Goal: Task Accomplishment & Management: Complete application form

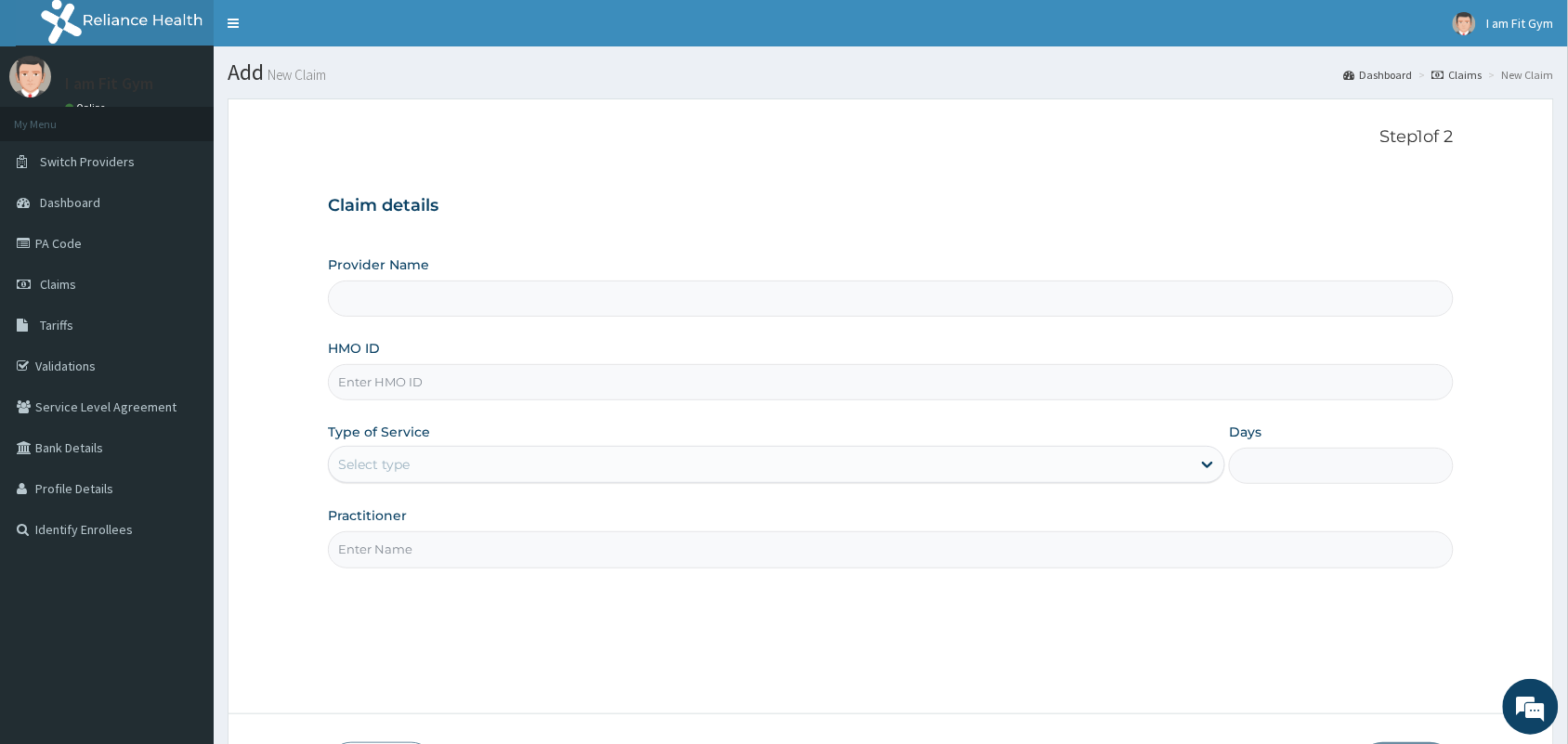
type input "I am fit Gym - Magodo"
type input "1"
click at [525, 390] on input "HMO ID" at bounding box center [890, 382] width 1125 height 36
type input "AZG/10048/A"
click at [406, 548] on input "Practitioner" at bounding box center [890, 549] width 1125 height 36
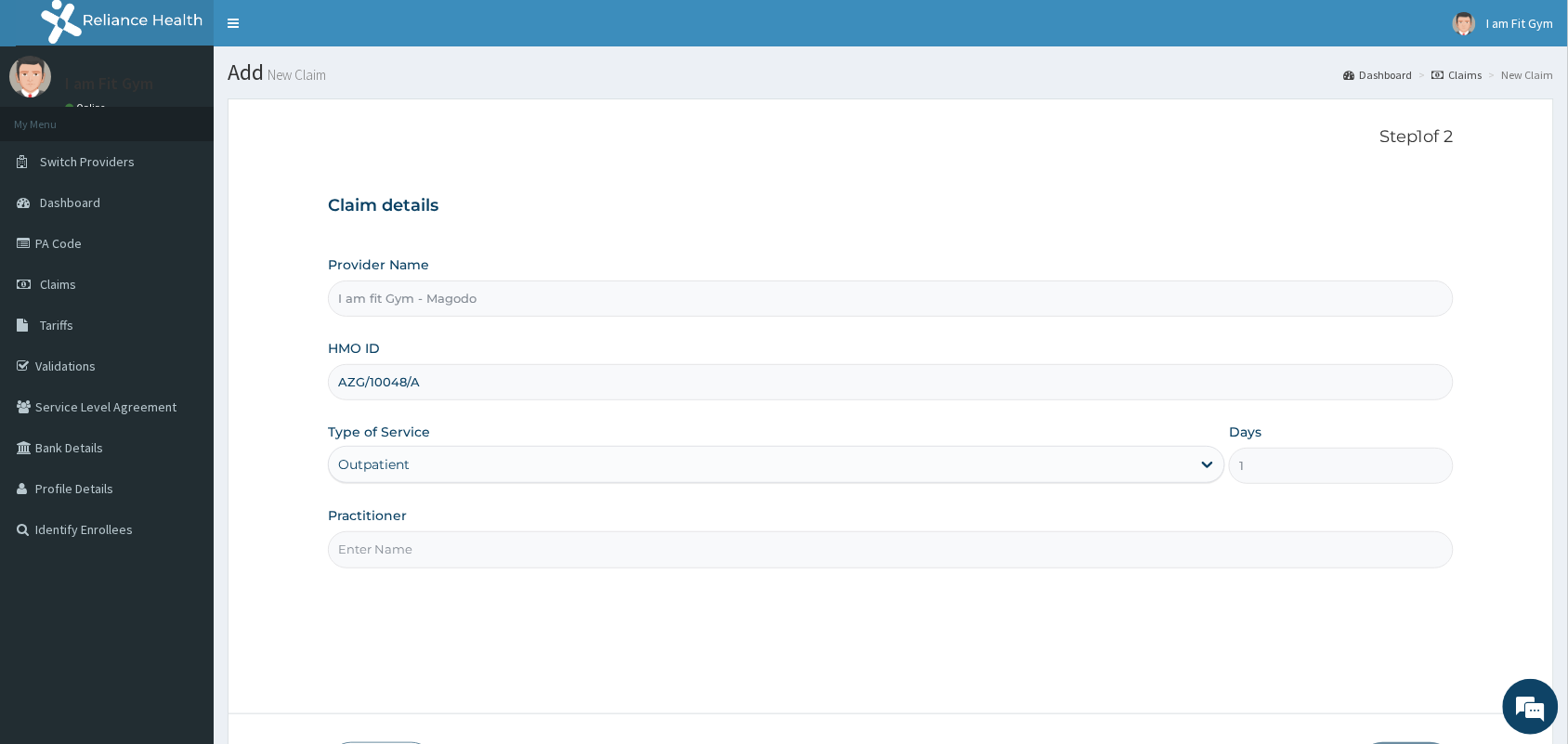
type input "RAZZIE"
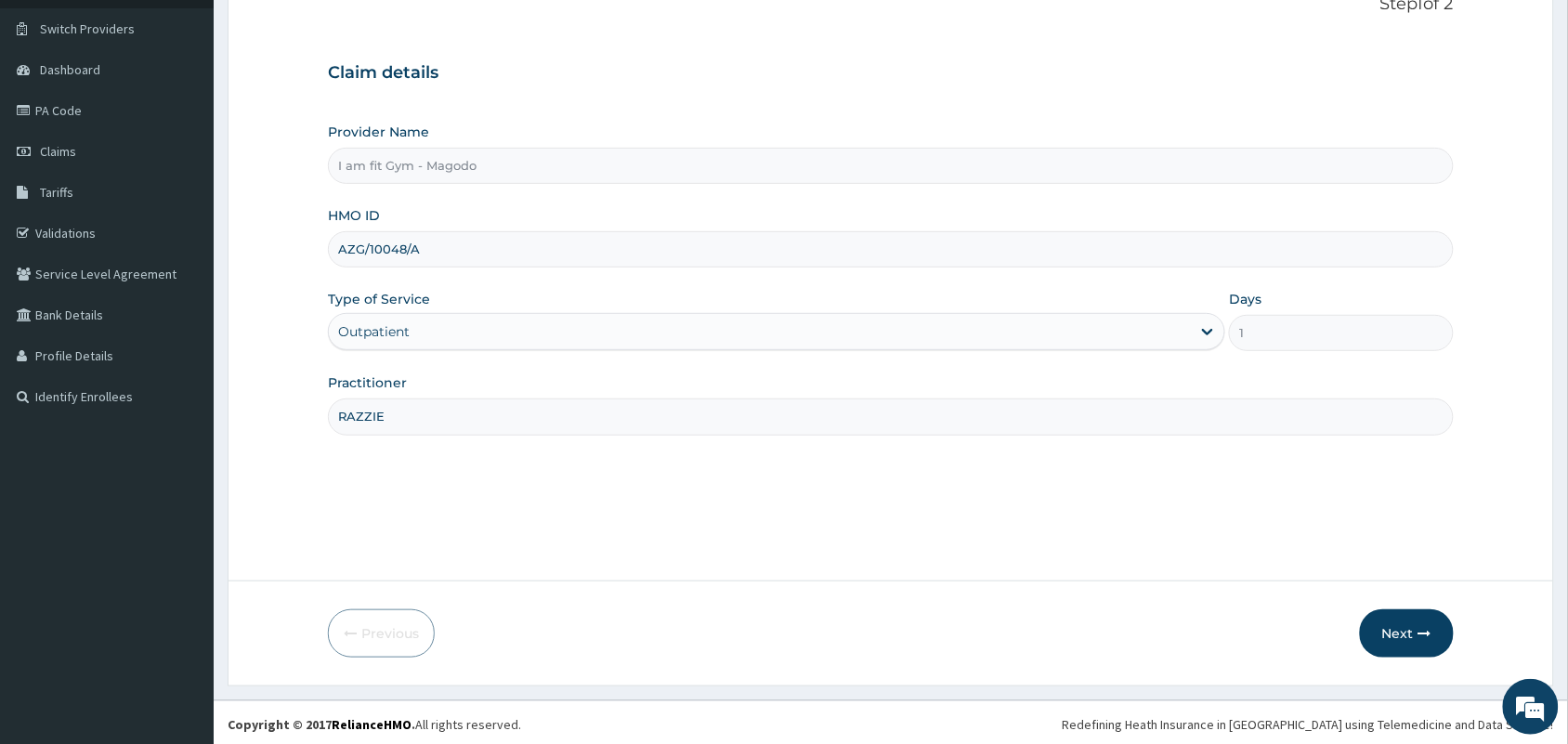
scroll to position [137, 0]
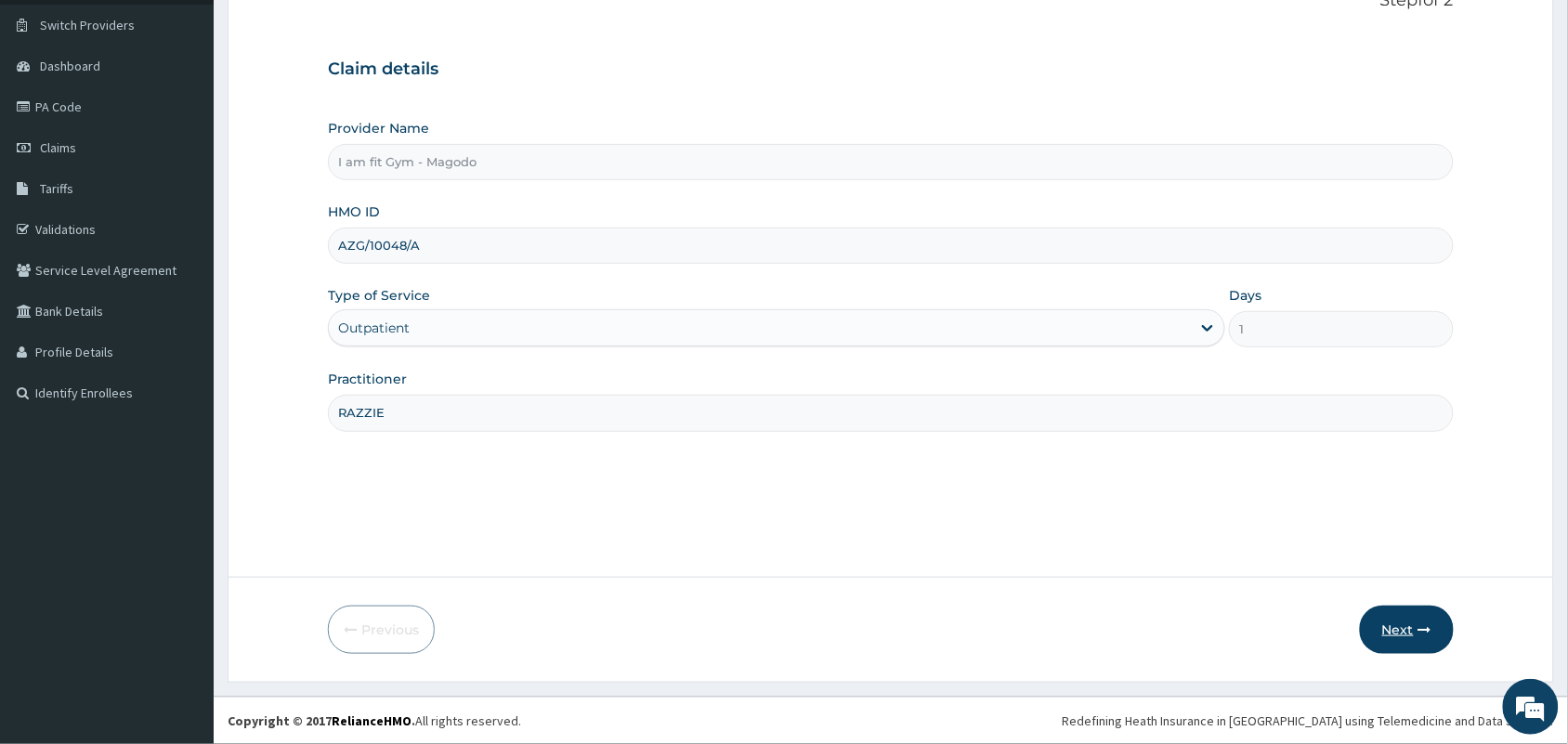
click at [1395, 627] on button "Next" at bounding box center [1406, 630] width 94 height 49
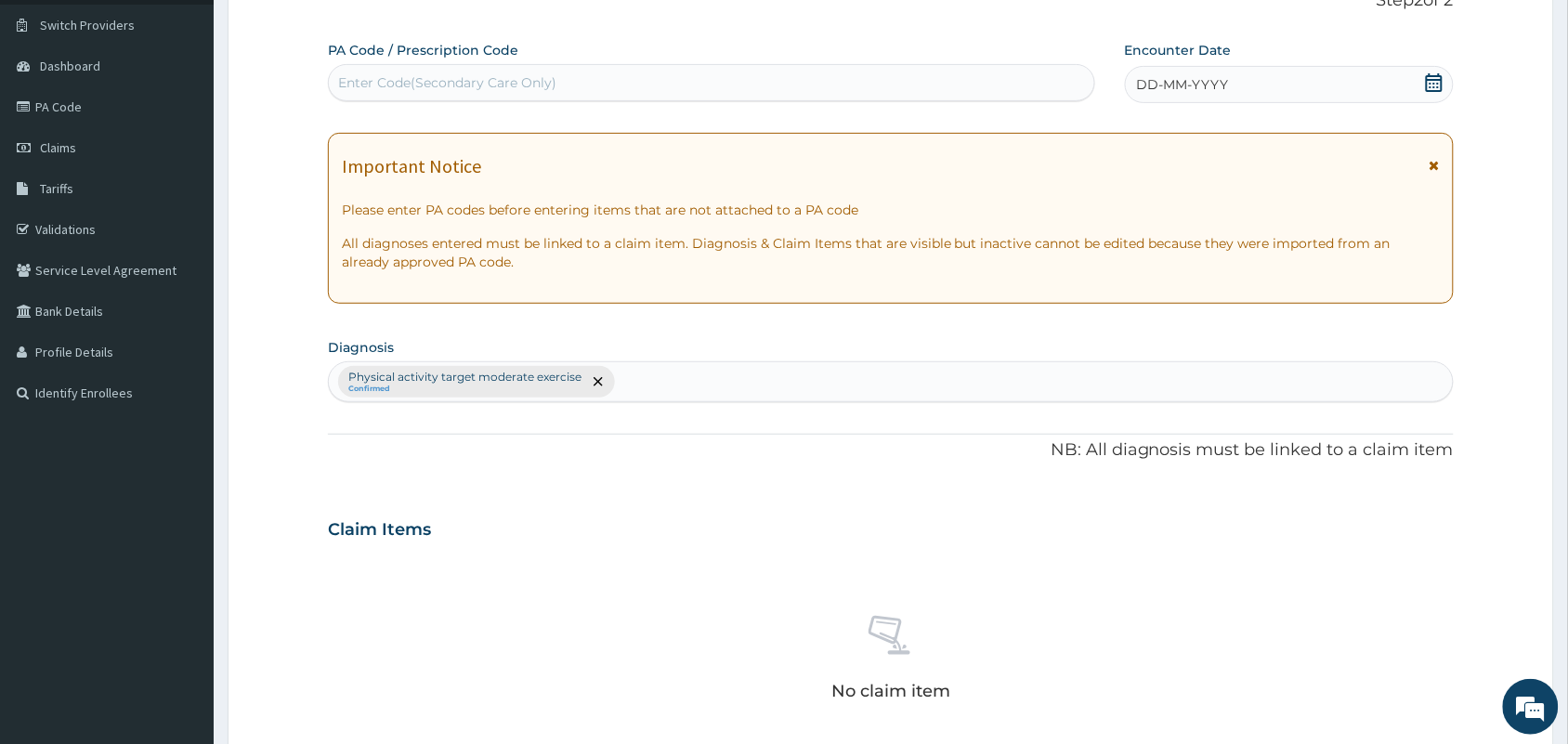
click at [437, 76] on div "Enter Code(Secondary Care Only)" at bounding box center [446, 82] width 218 height 19
type input "PA/F35"
click at [437, 76] on div "Enter Code(Secondary Care Only)" at bounding box center [711, 82] width 765 height 30
type input "A"
type input "PA/F35AD0"
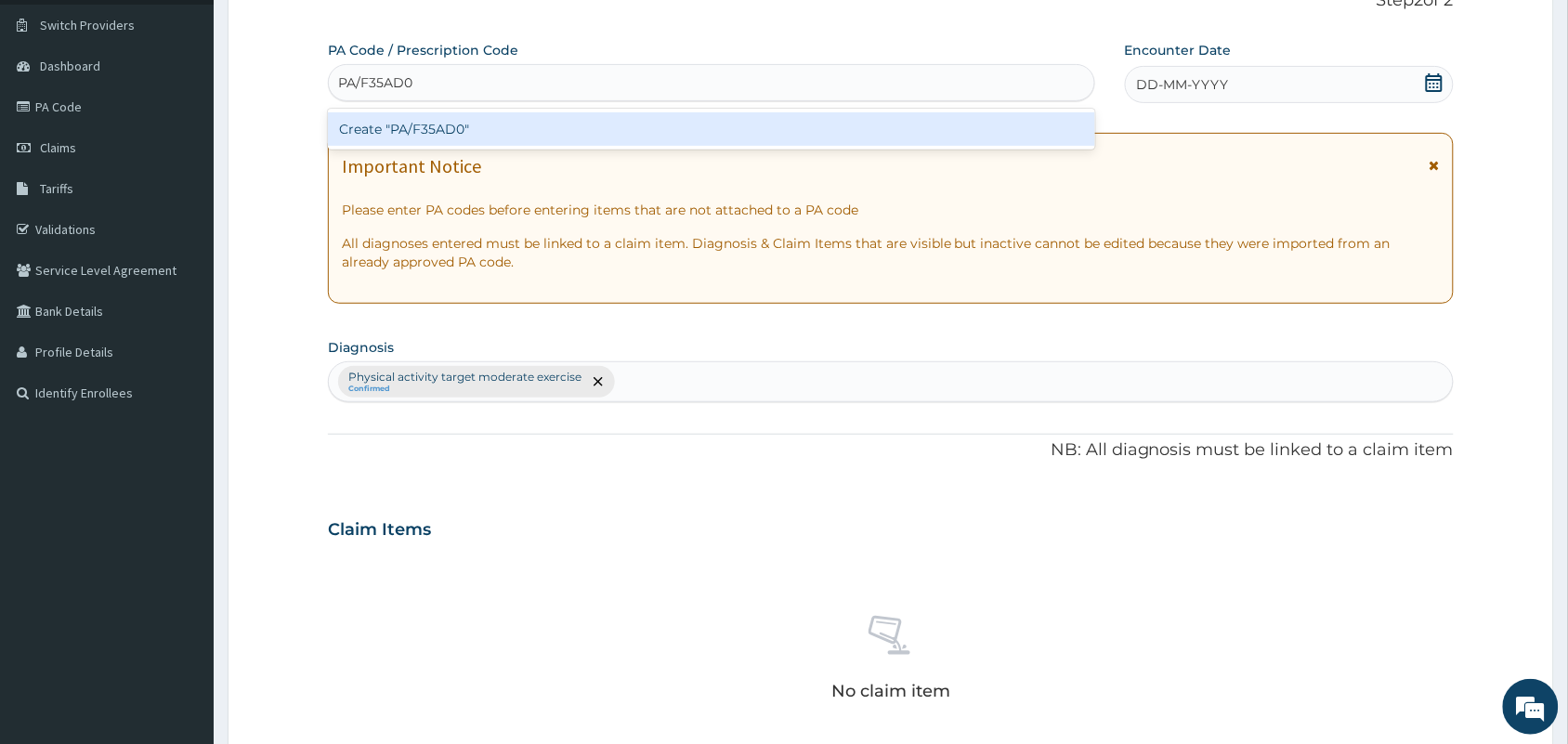
click at [479, 136] on div "Create "PA/F35AD0"" at bounding box center [711, 129] width 767 height 34
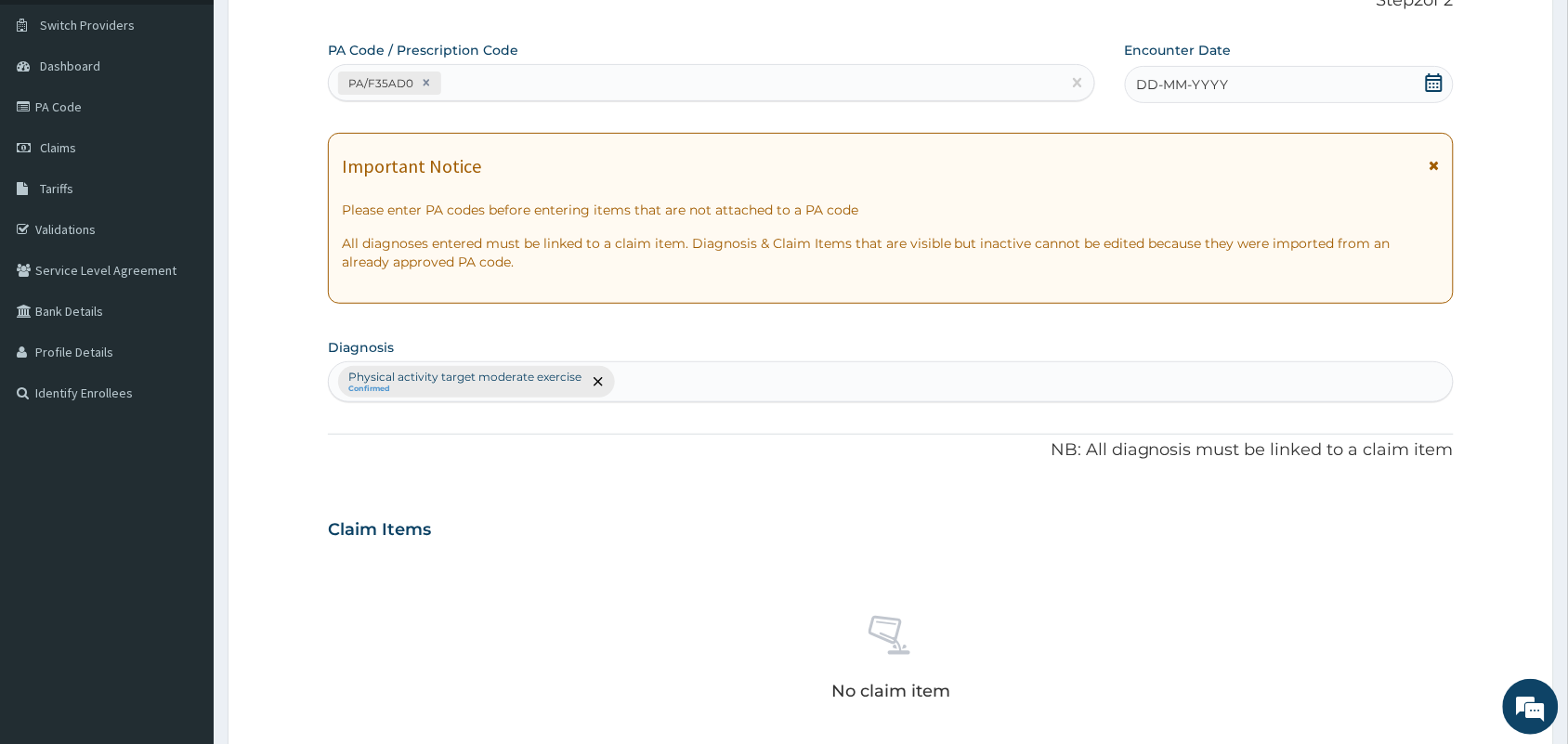
click at [1164, 94] on div "DD-MM-YYYY" at bounding box center [1288, 84] width 328 height 37
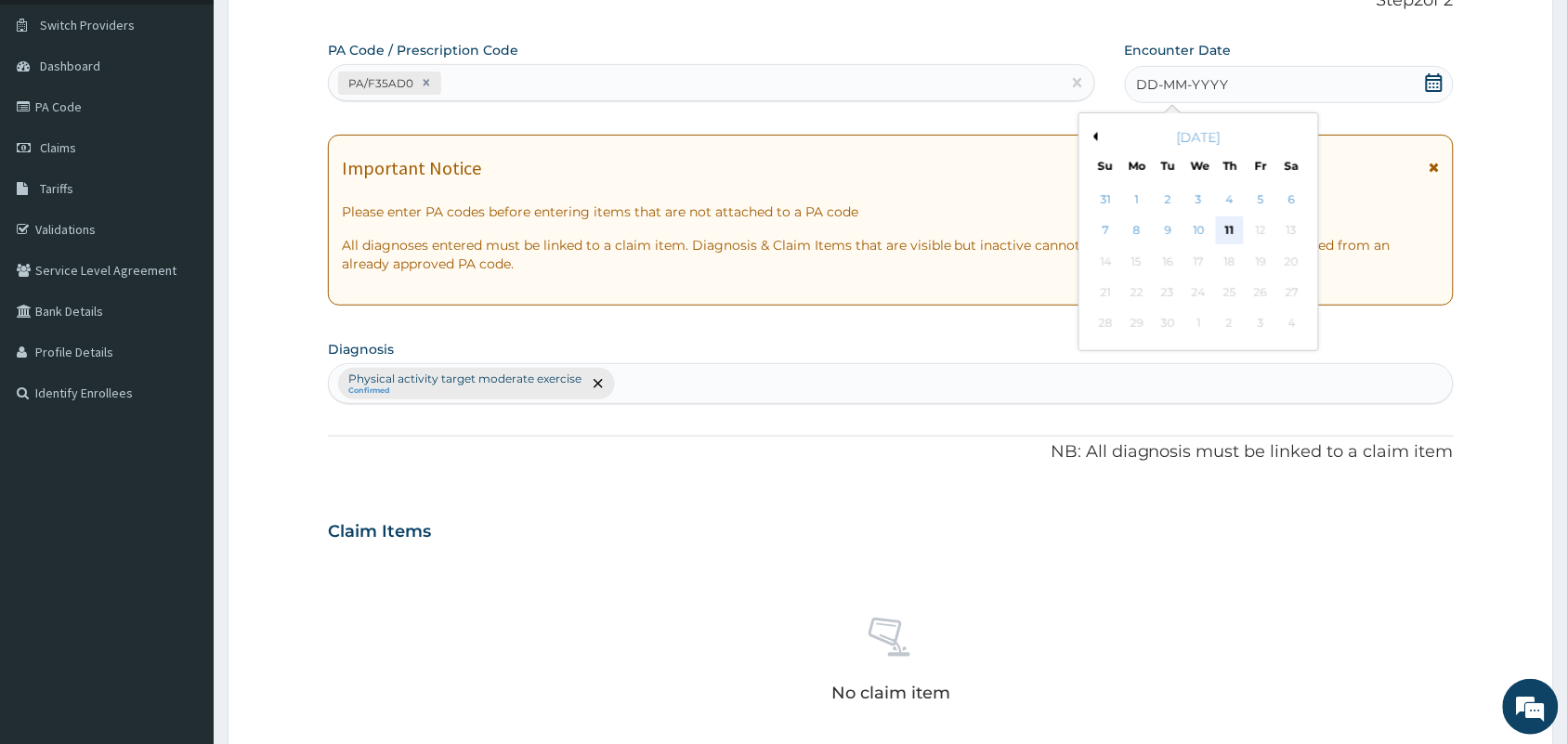
click at [1227, 230] on div "11" at bounding box center [1229, 231] width 28 height 28
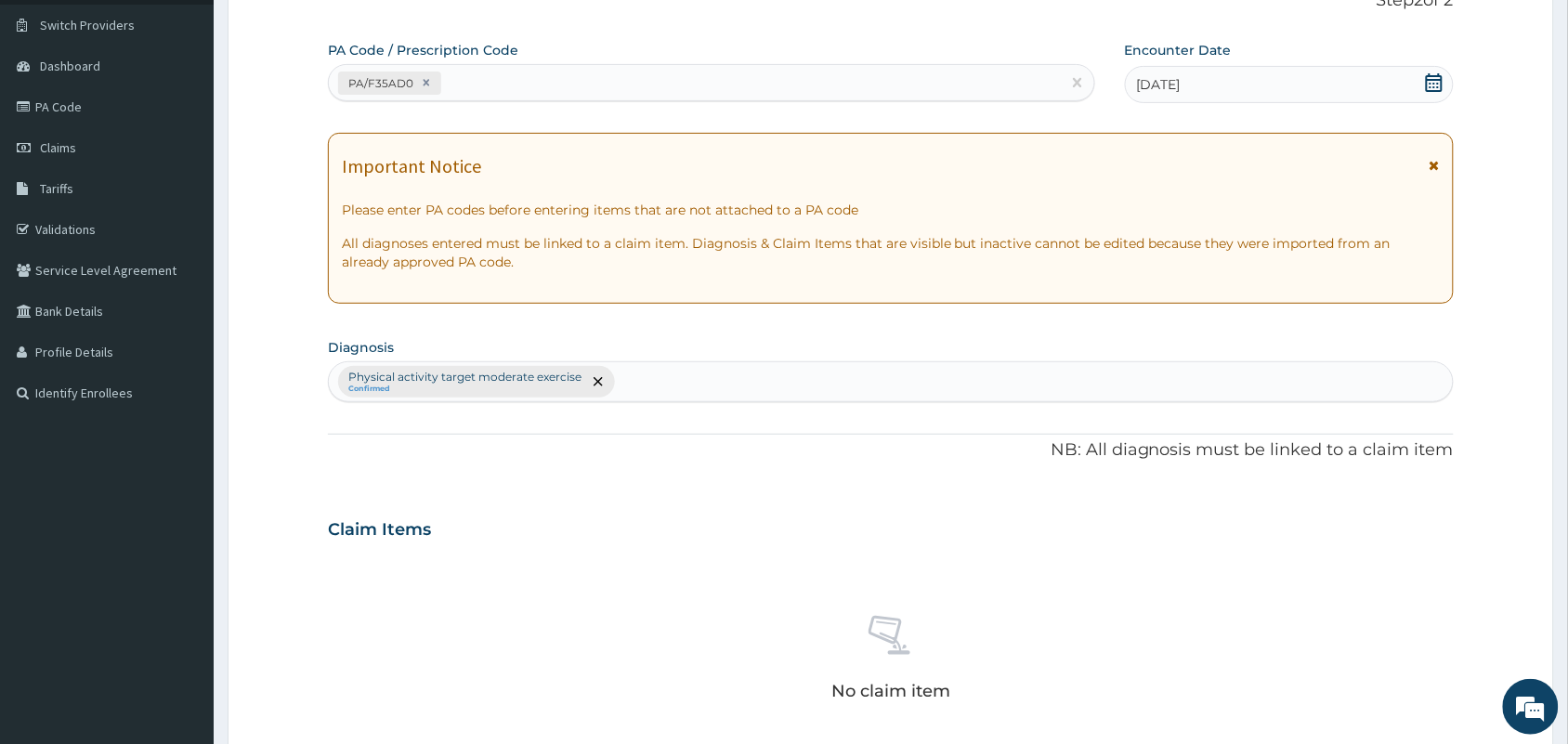
scroll to position [596, 0]
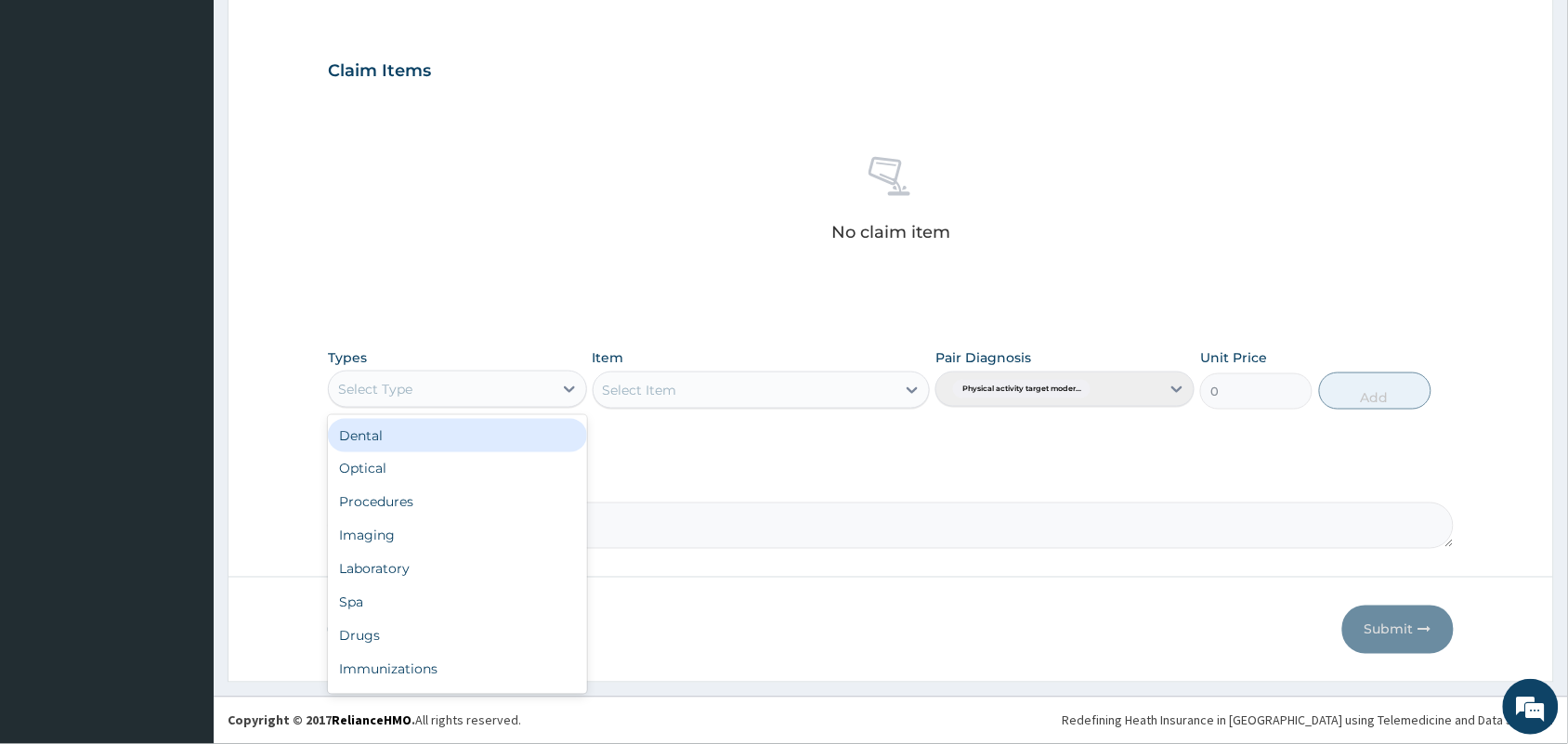
click at [444, 393] on div "Select Type" at bounding box center [440, 389] width 224 height 30
type input "GY"
click at [450, 439] on div "Gym" at bounding box center [457, 436] width 259 height 34
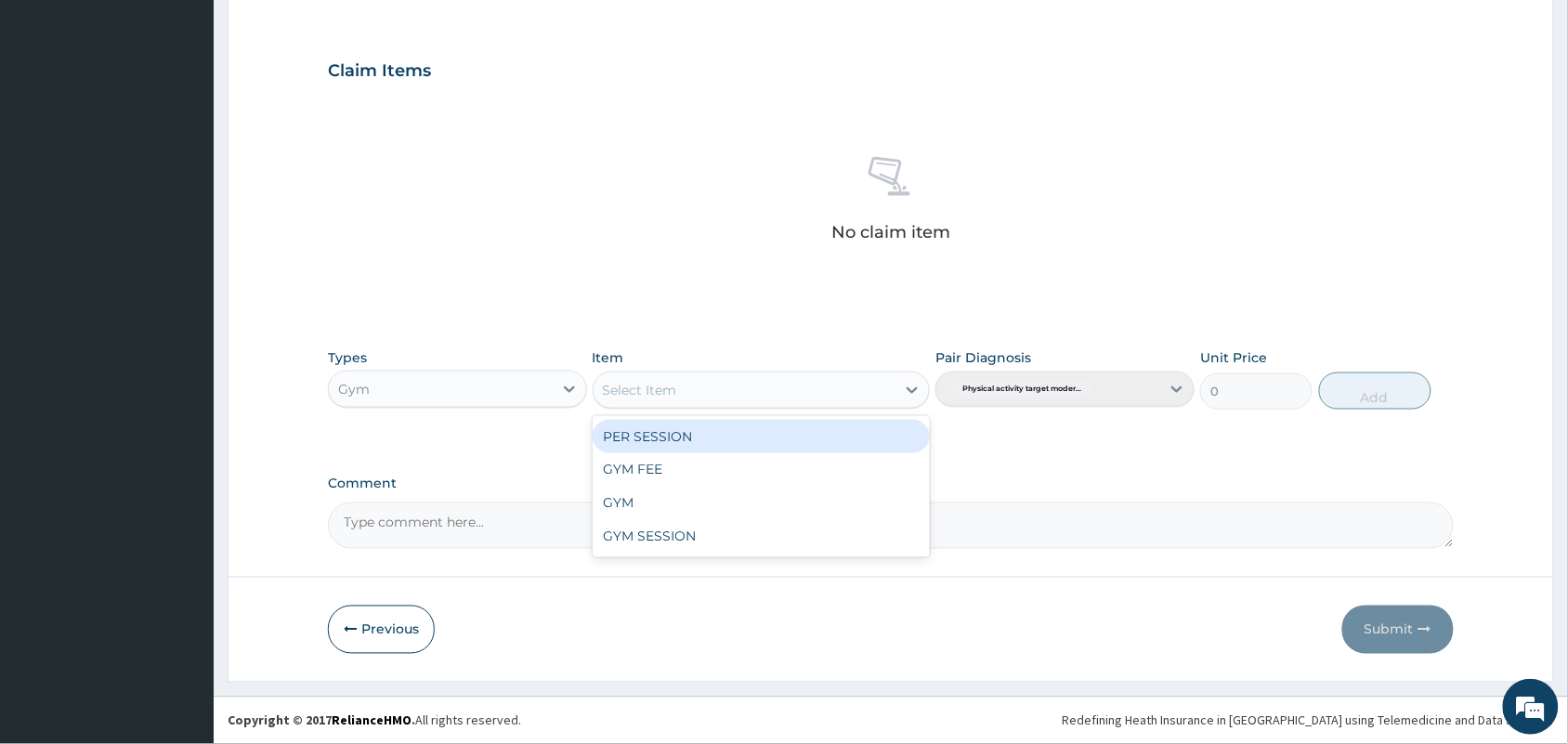
click at [667, 401] on div "Select Item" at bounding box center [745, 390] width 303 height 30
click at [666, 435] on div "PER SESSION" at bounding box center [761, 437] width 338 height 34
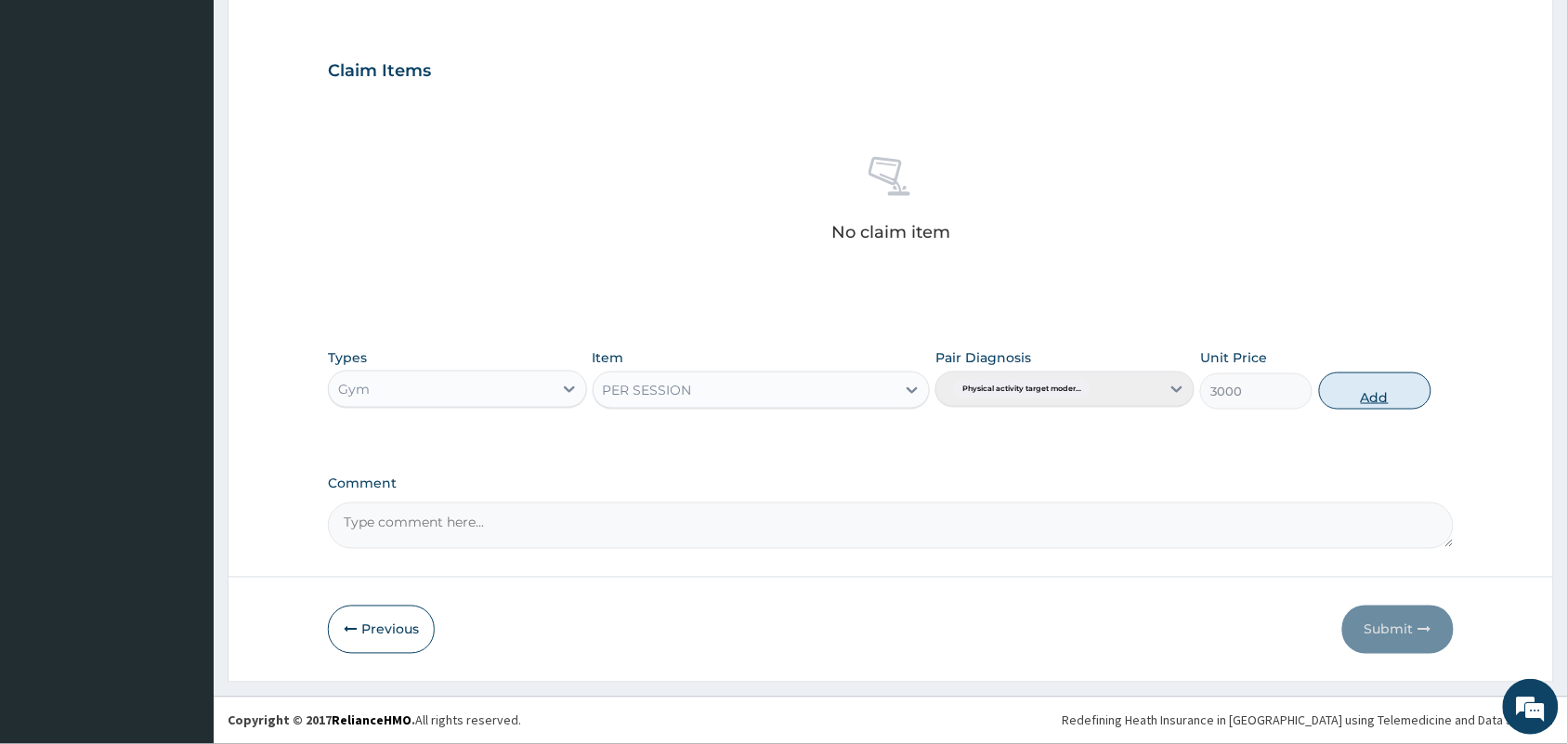
click at [1356, 388] on button "Add" at bounding box center [1375, 391] width 112 height 37
type input "0"
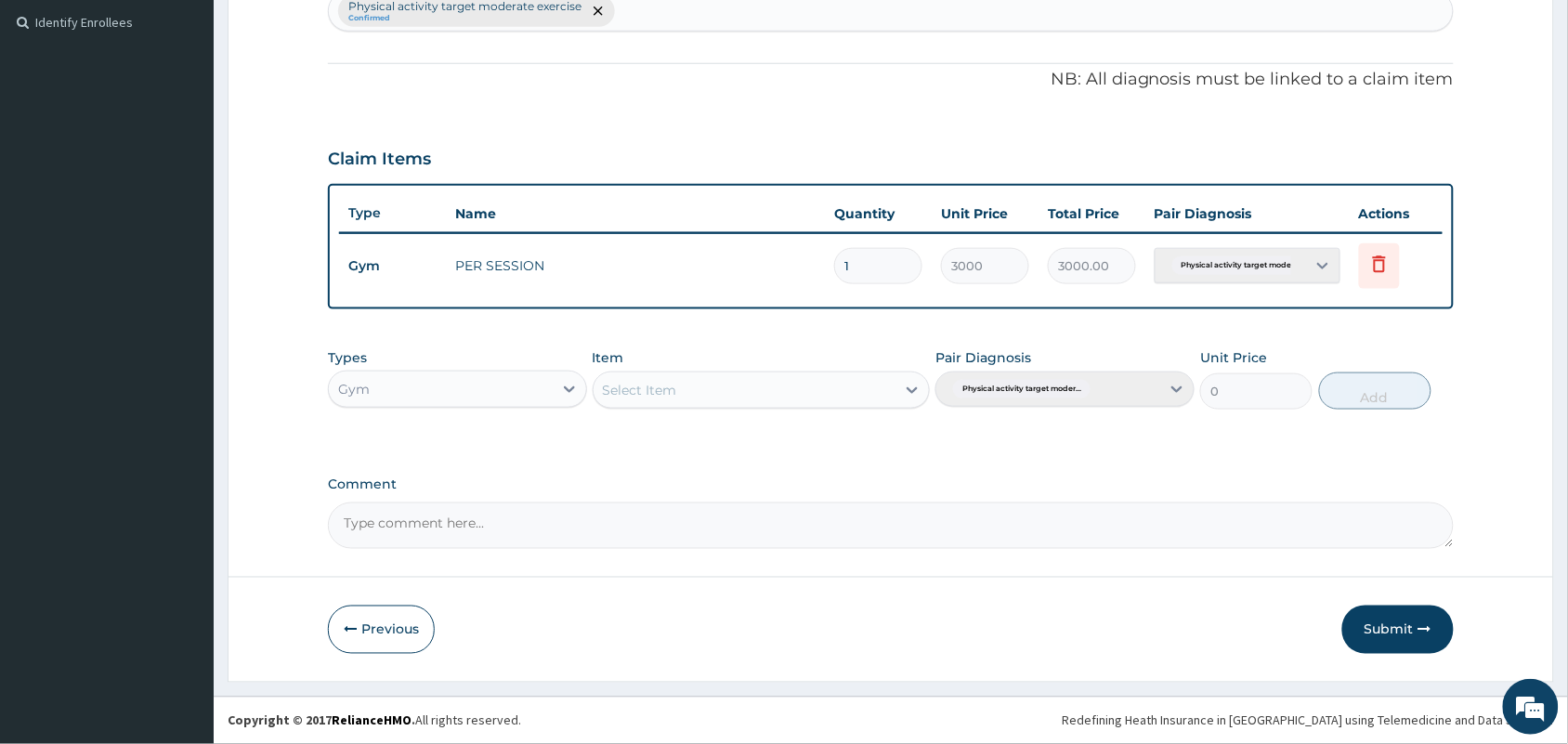
scroll to position [506, 0]
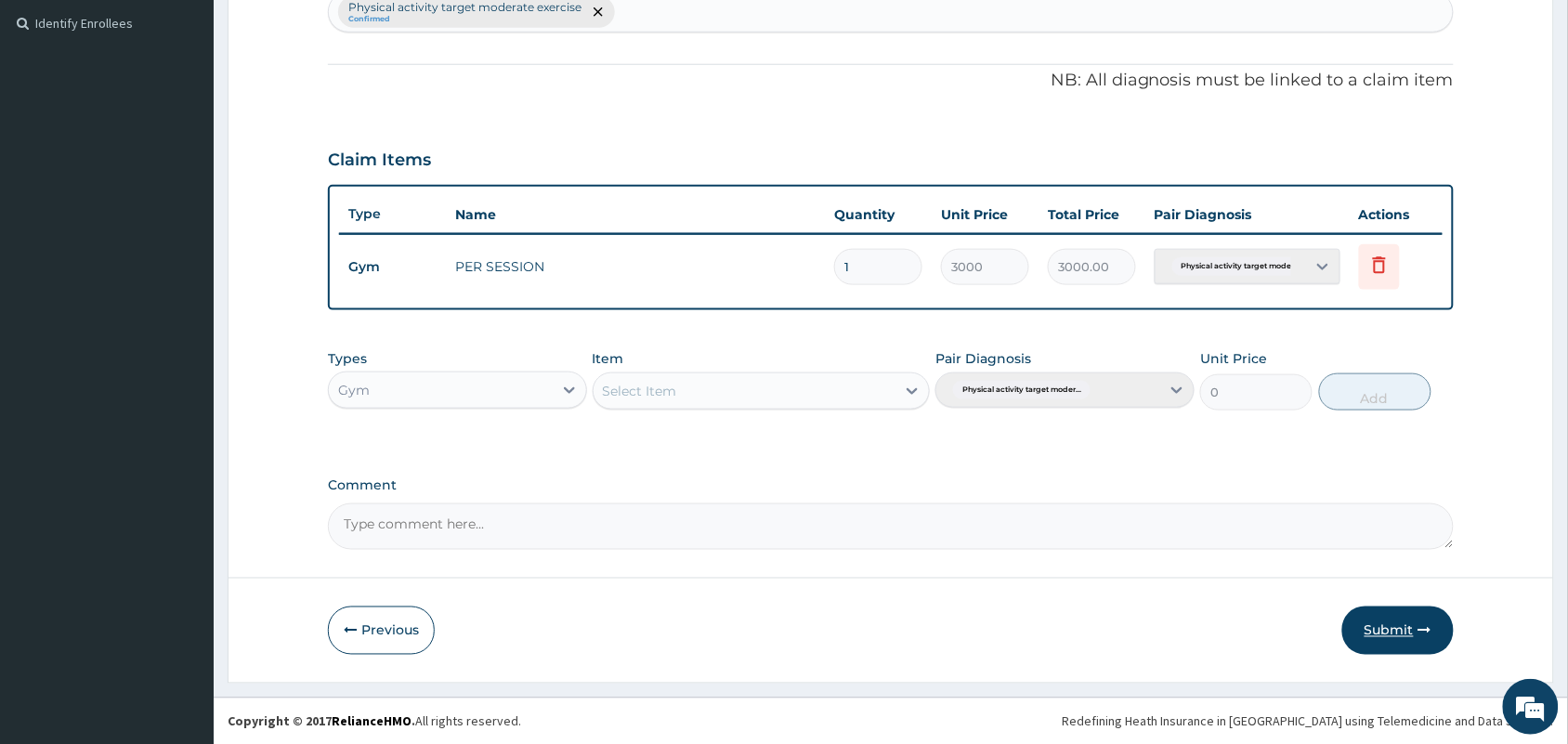
click at [1401, 615] on button "Submit" at bounding box center [1397, 631] width 111 height 49
